Goal: Navigation & Orientation: Find specific page/section

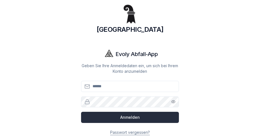
type input "**********"
click at [130, 119] on button "Anmelden" at bounding box center [130, 117] width 98 height 11
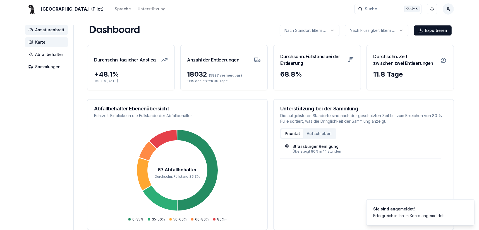
click at [39, 43] on span "Karte" at bounding box center [40, 42] width 10 height 6
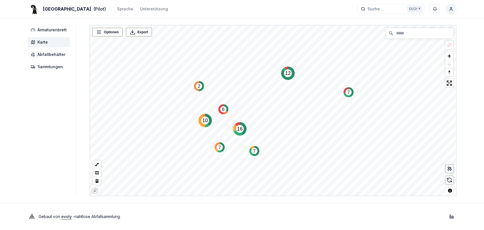
click at [286, 74] on text "12" at bounding box center [288, 73] width 6 height 6
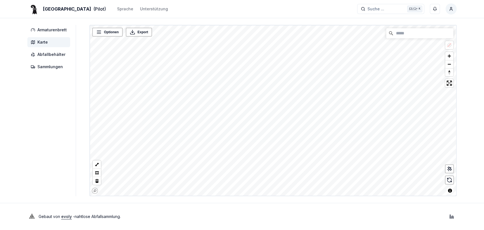
click at [275, 230] on html "Basel (Pilot) Sprache Unterstützung Suche ... Suche ... Ctrl+ K [PERSON_NAME] A…" at bounding box center [242, 115] width 484 height 230
click at [186, 7] on div "Basel (Pilot) Sprache Unterstützung Suche ... Suche ... Ctrl+ K [PERSON_NAME] A…" at bounding box center [242, 115] width 484 height 230
click at [207, 9] on div "Basel (Pilot) Sprache Unterstützung Suche ... Suche ... Ctrl+ K [PERSON_NAME] A…" at bounding box center [242, 115] width 484 height 230
